Goal: Find specific page/section: Find specific page/section

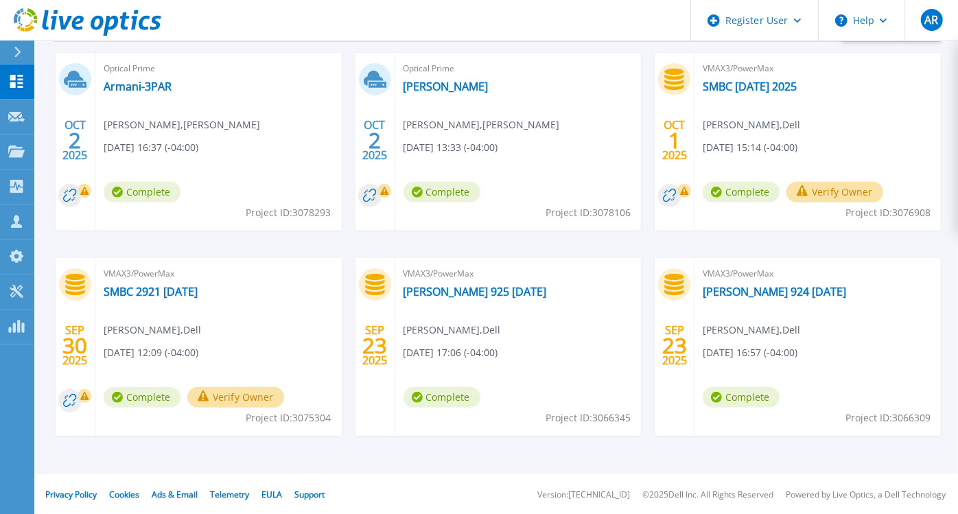
scroll to position [246, 0]
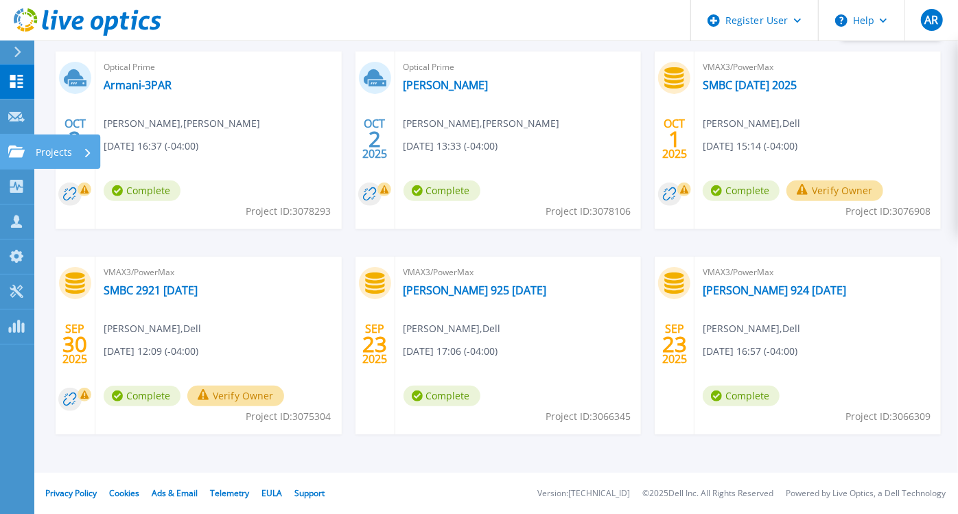
click at [15, 154] on icon at bounding box center [16, 152] width 16 height 12
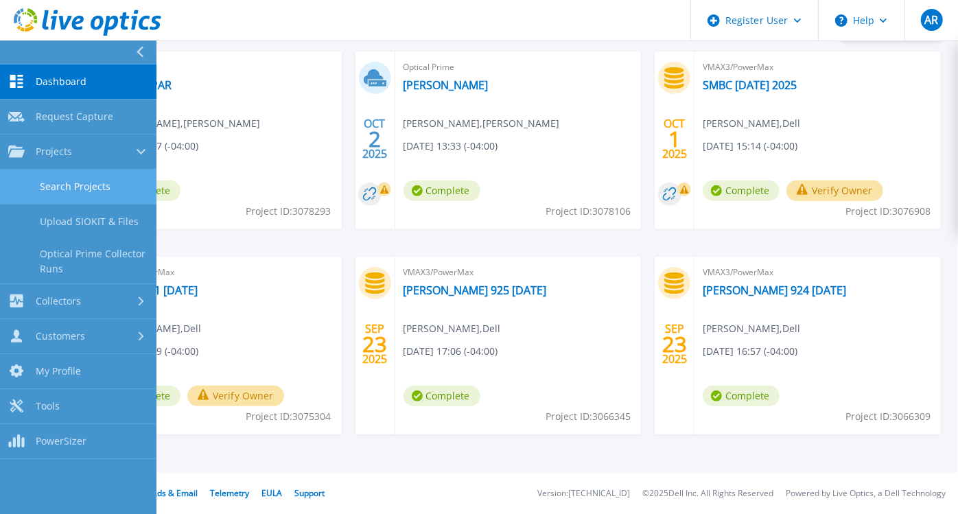
click at [90, 186] on link "Search Projects" at bounding box center [78, 187] width 157 height 35
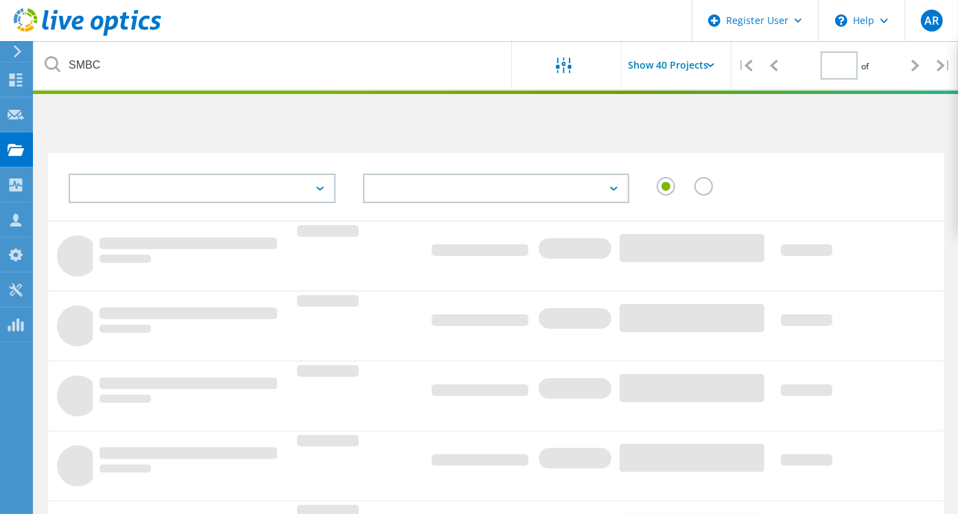
type input "1"
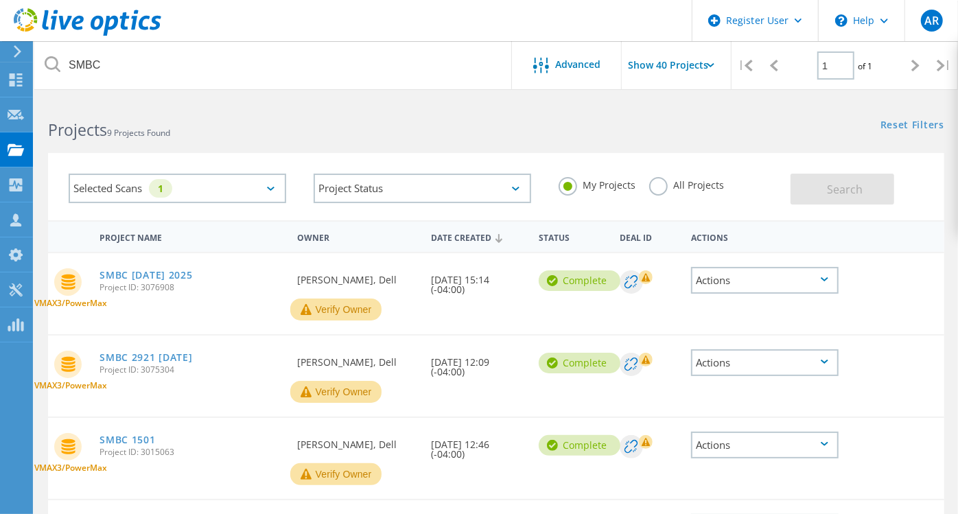
click at [711, 64] on icon at bounding box center [711, 65] width 8 height 4
click at [229, 185] on div "Selected Scans 1" at bounding box center [178, 189] width 218 height 30
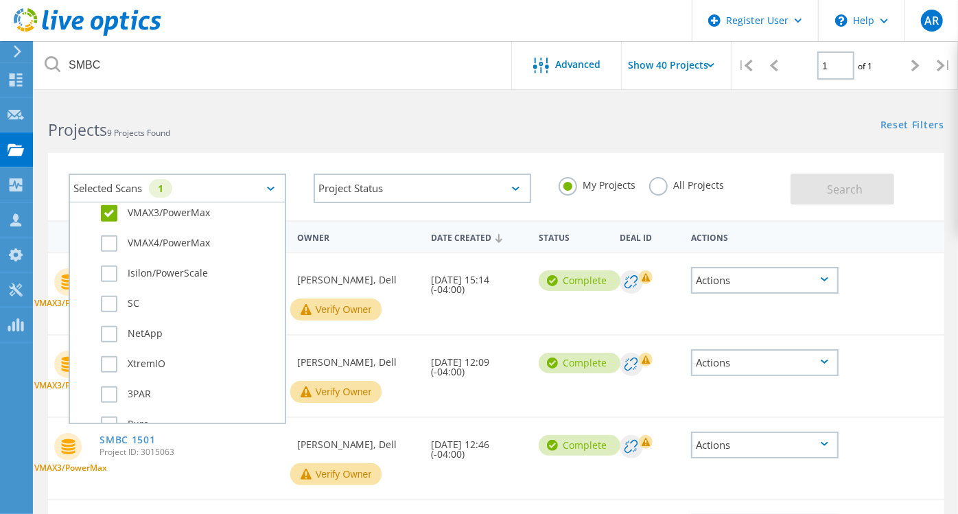
scroll to position [381, 0]
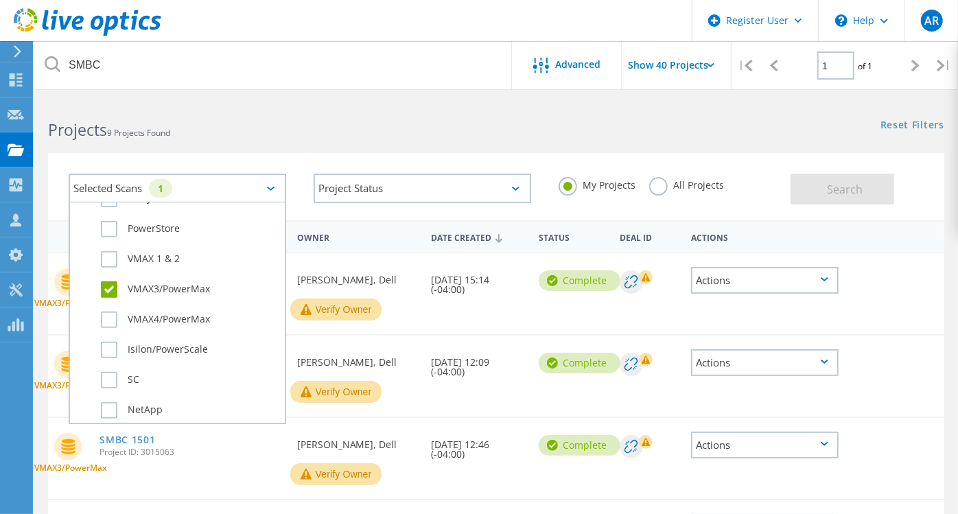
click at [313, 130] on h2 "Projects 9 Projects Found" at bounding box center [265, 130] width 435 height 23
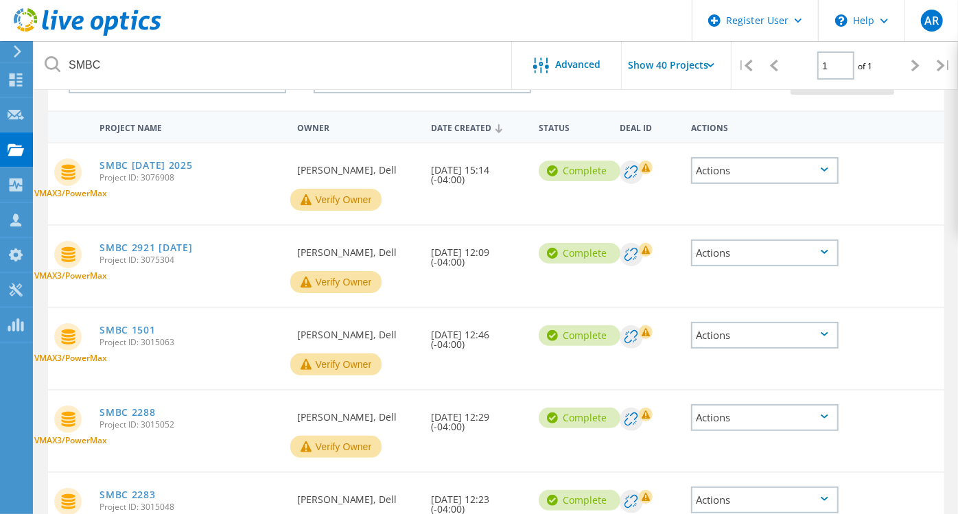
scroll to position [0, 0]
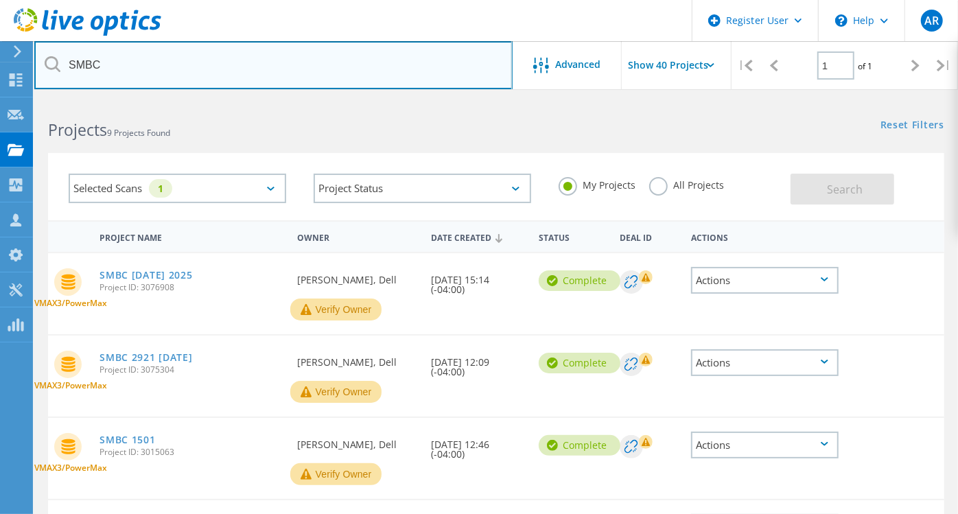
drag, startPoint x: 126, startPoint y: 61, endPoint x: 46, endPoint y: 56, distance: 79.8
click at [46, 56] on div "SMBC" at bounding box center [273, 65] width 478 height 48
type input "A"
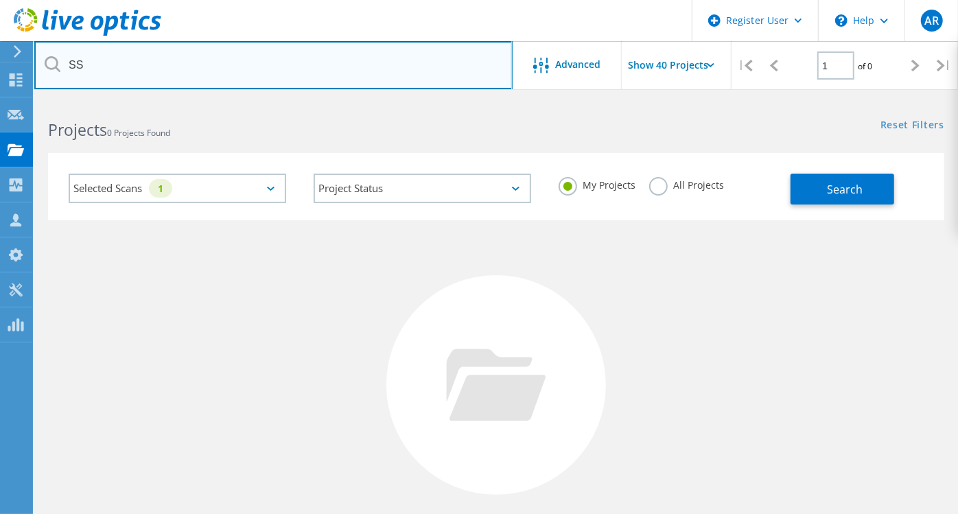
type input "S"
type input "s"
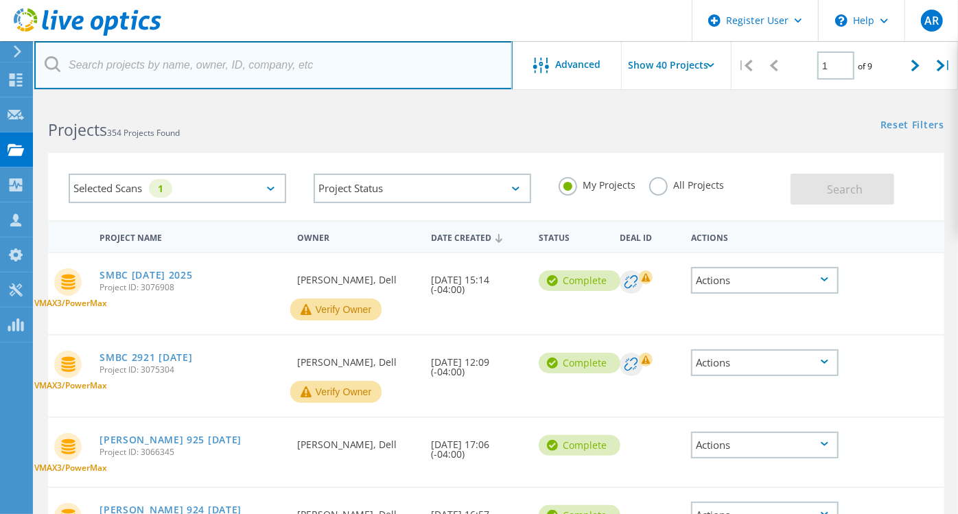
click at [207, 60] on input "text" at bounding box center [273, 65] width 478 height 48
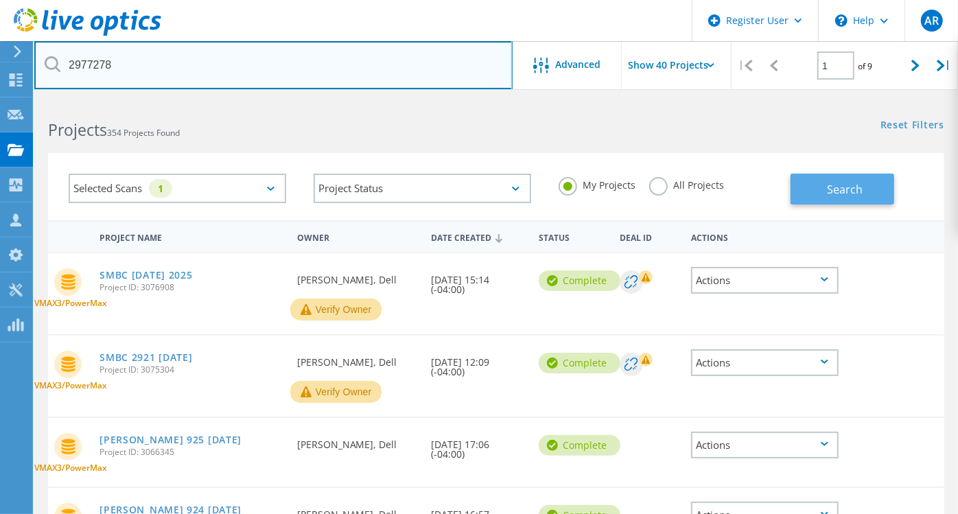
type input "2977278"
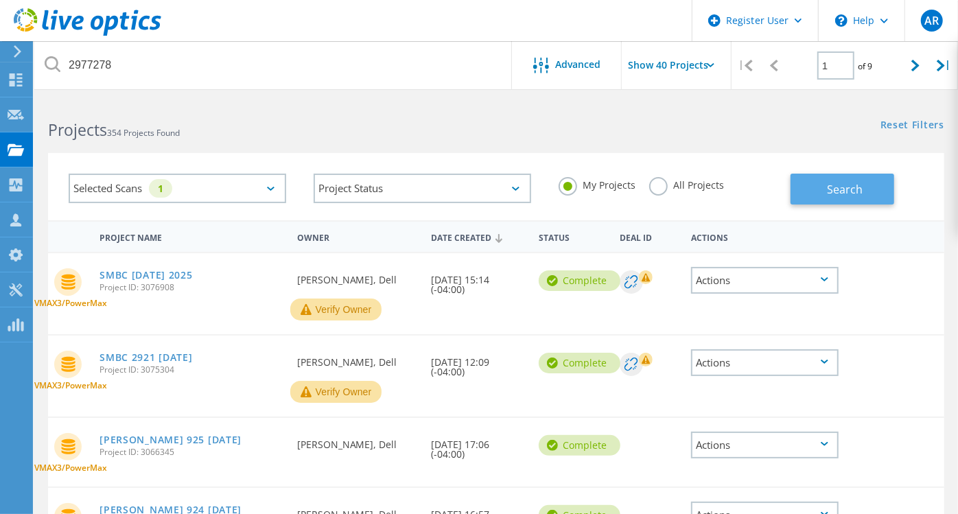
click at [838, 188] on span "Search" at bounding box center [845, 189] width 36 height 15
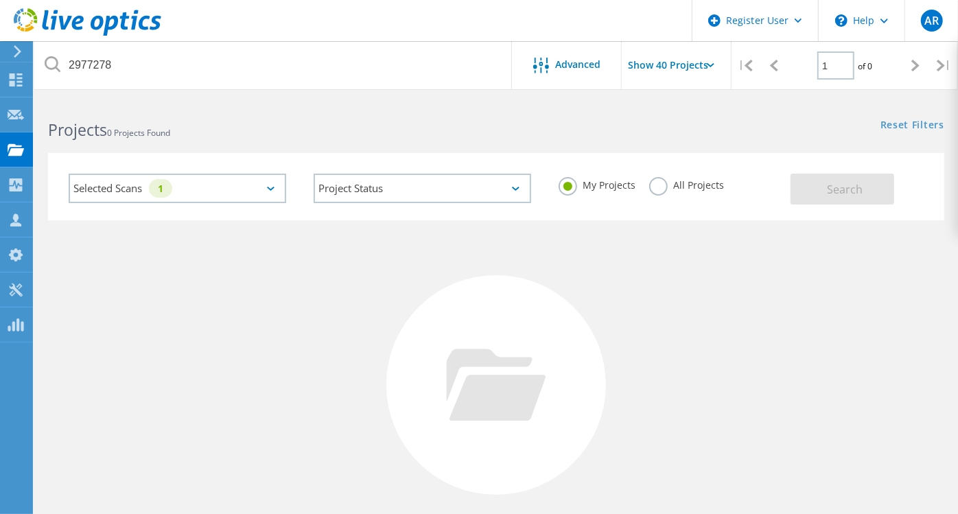
click at [274, 185] on div "Selected Scans 1" at bounding box center [178, 189] width 218 height 30
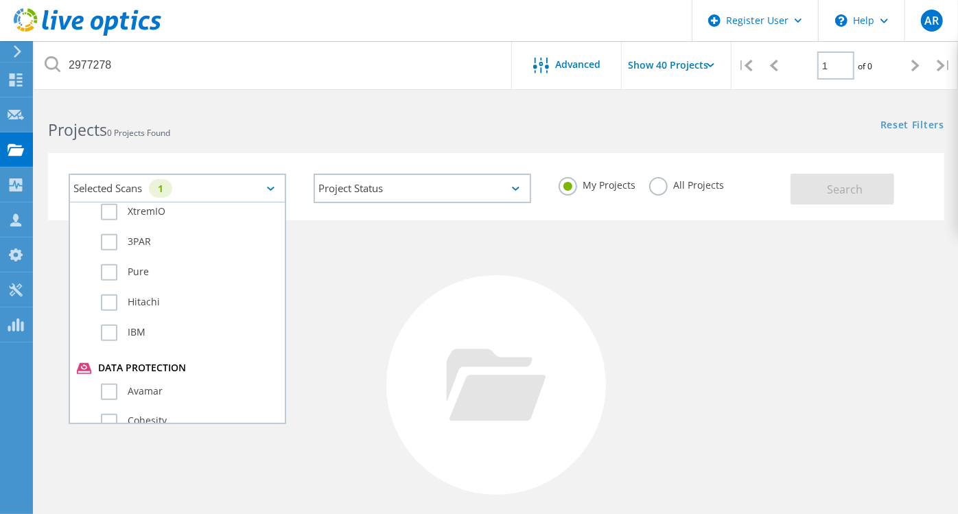
scroll to position [381, 0]
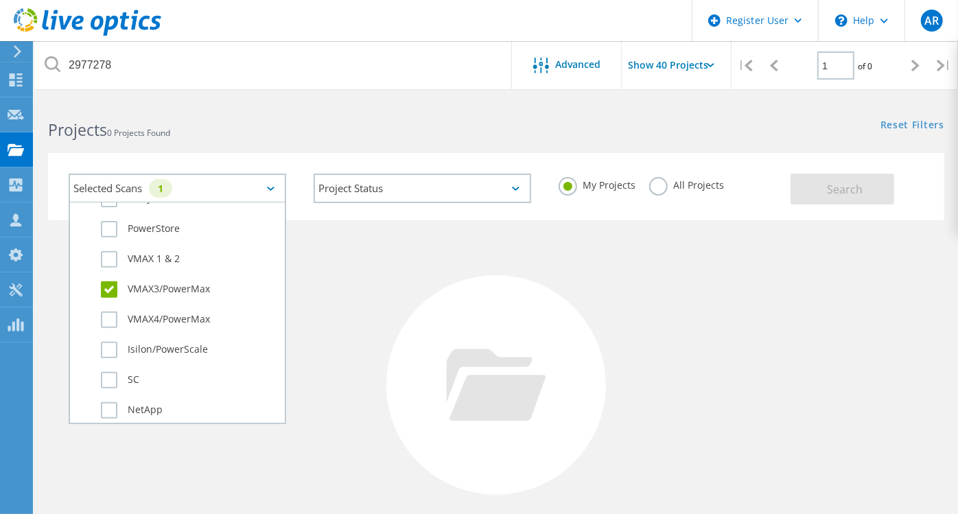
click at [111, 281] on label "VMAX3/PowerMax" at bounding box center [189, 289] width 177 height 16
click at [0, 0] on input "VMAX3/PowerMax" at bounding box center [0, 0] width 0 height 0
click at [833, 201] on button "Search" at bounding box center [843, 189] width 104 height 31
